Goal: Check status: Check status

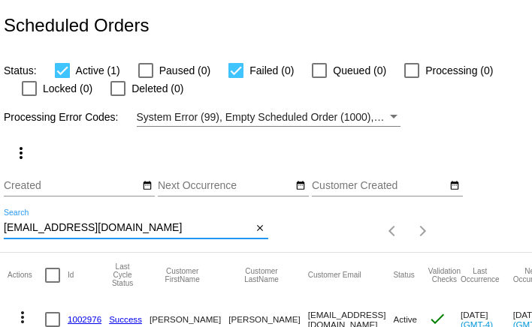
click at [80, 230] on input "[EMAIL_ADDRESS][DOMAIN_NAME]" at bounding box center [128, 228] width 249 height 12
paste input "anolan14534"
type input "[EMAIL_ADDRESS][DOMAIN_NAME]"
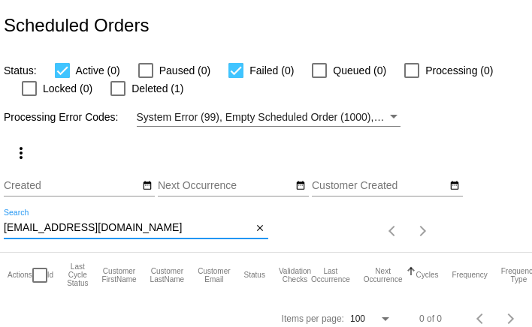
scroll to position [12, 0]
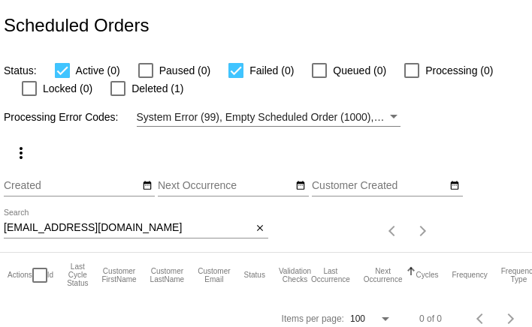
click at [88, 230] on input "[EMAIL_ADDRESS][DOMAIN_NAME]" at bounding box center [128, 228] width 249 height 12
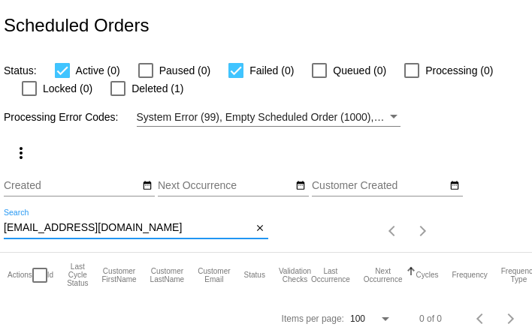
click at [88, 230] on input "[EMAIL_ADDRESS][DOMAIN_NAME]" at bounding box center [128, 228] width 249 height 12
paste input "[EMAIL_ADDRESS]"
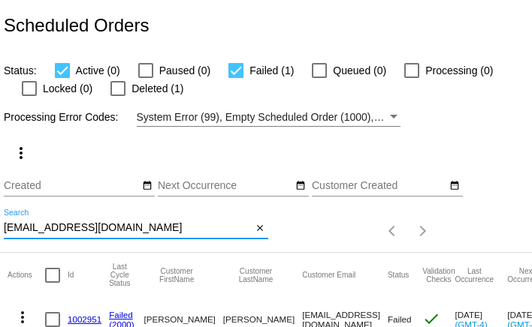
scroll to position [56, 0]
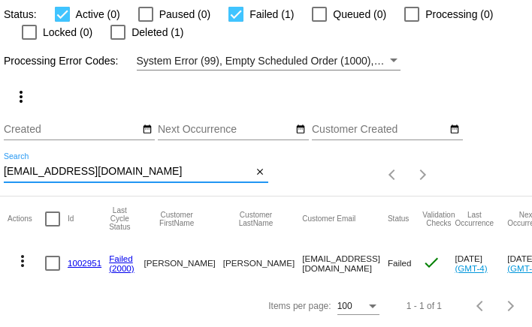
type input "[EMAIL_ADDRESS][DOMAIN_NAME]"
click at [24, 262] on mat-icon "more_vert" at bounding box center [23, 261] width 18 height 18
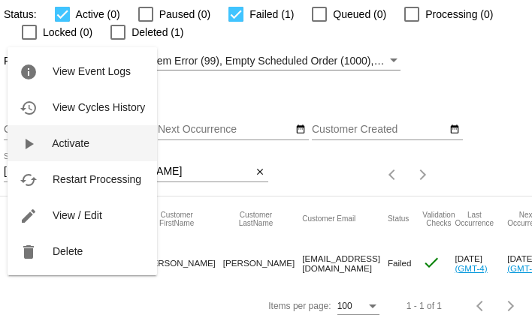
click at [59, 143] on span "Activate" at bounding box center [71, 143] width 38 height 12
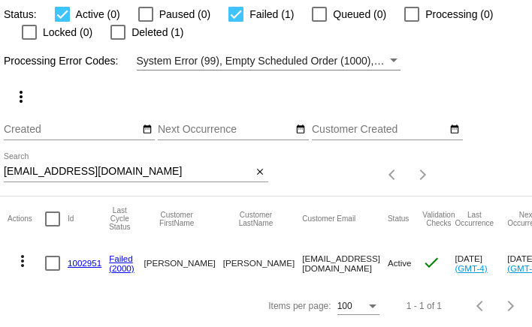
click at [76, 264] on link "1002951" at bounding box center [85, 263] width 34 height 10
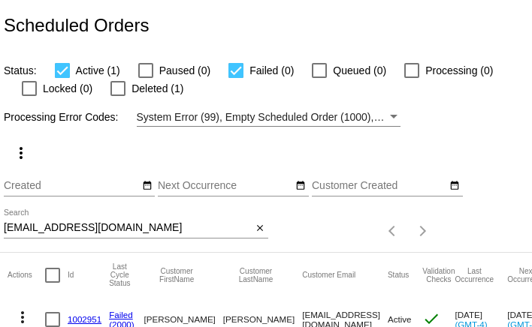
scroll to position [56, 0]
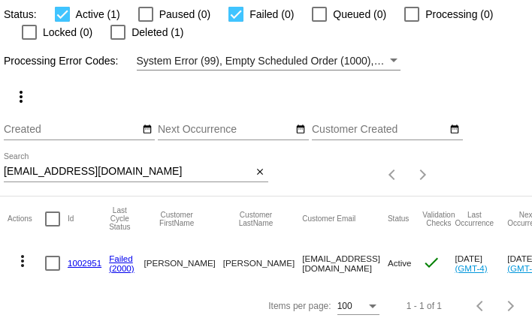
click at [26, 263] on mat-icon "more_vert" at bounding box center [23, 261] width 18 height 18
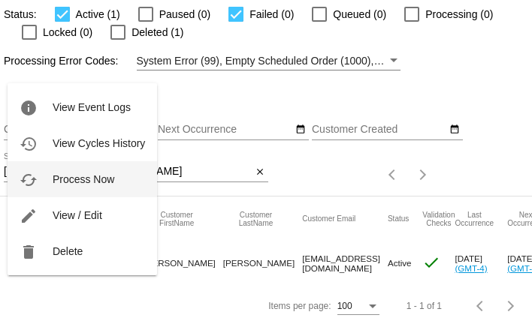
click at [52, 180] on button "cached Process Now" at bounding box center [82, 179] width 149 height 36
